Goal: Task Accomplishment & Management: Manage account settings

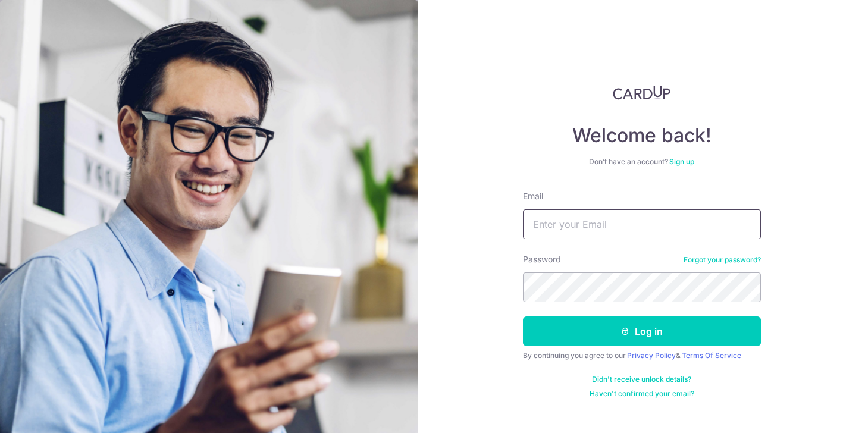
type input "[EMAIL_ADDRESS][DOMAIN_NAME]"
click at [641, 331] on button "Log in" at bounding box center [642, 332] width 238 height 30
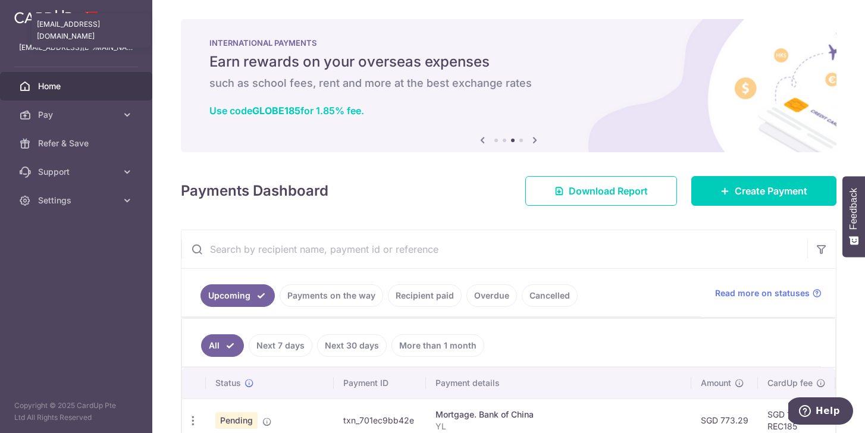
click at [86, 49] on p "[EMAIL_ADDRESS][DOMAIN_NAME]" at bounding box center [76, 48] width 114 height 12
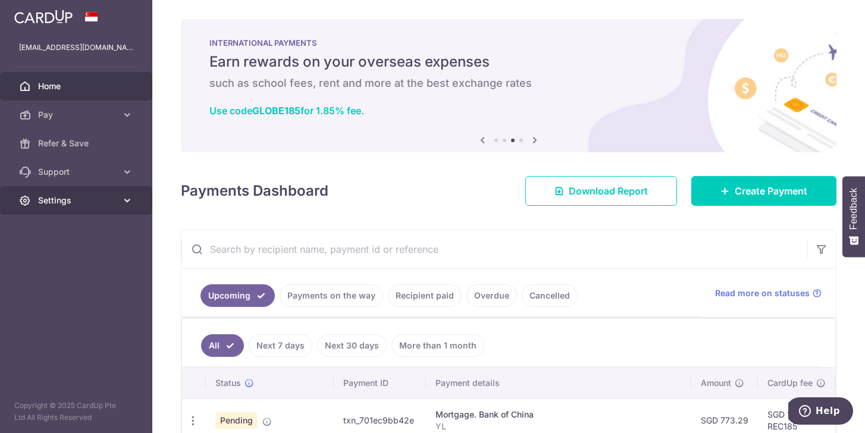
click at [58, 208] on link "Settings" at bounding box center [76, 200] width 152 height 29
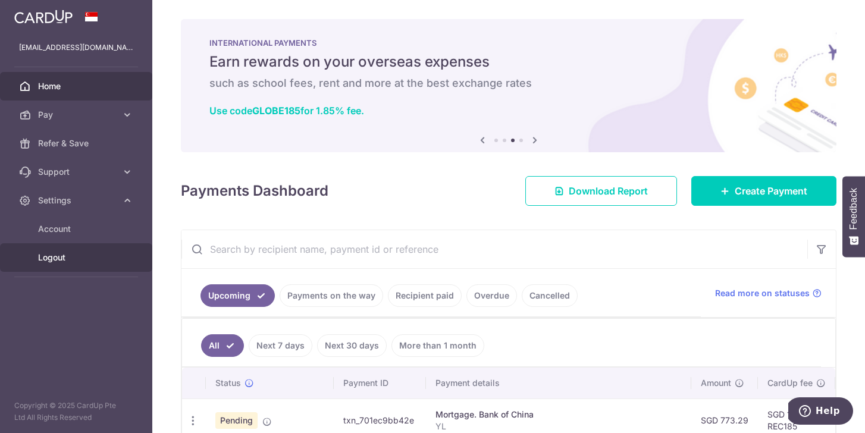
click at [65, 258] on span "Logout" at bounding box center [77, 258] width 79 height 12
